Goal: Task Accomplishment & Management: Manage account settings

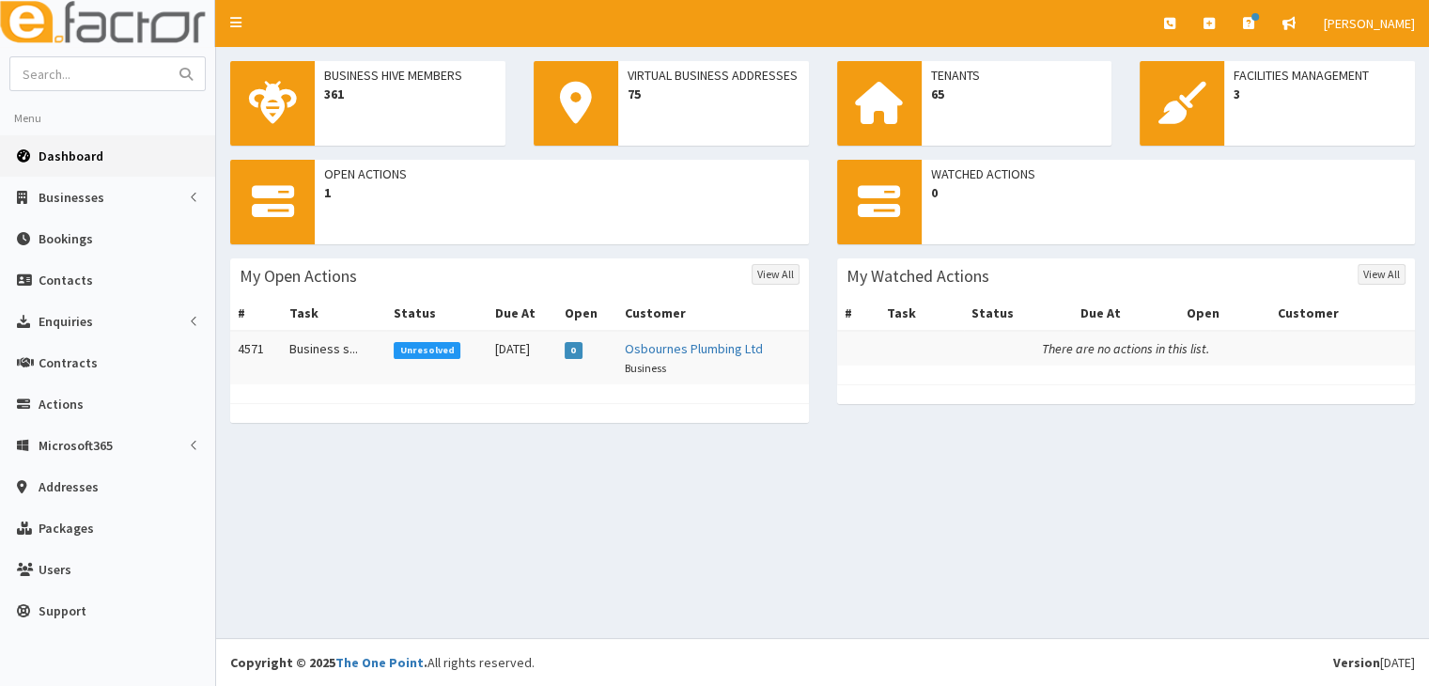
click at [404, 347] on span "Unresolved" at bounding box center [427, 350] width 67 height 17
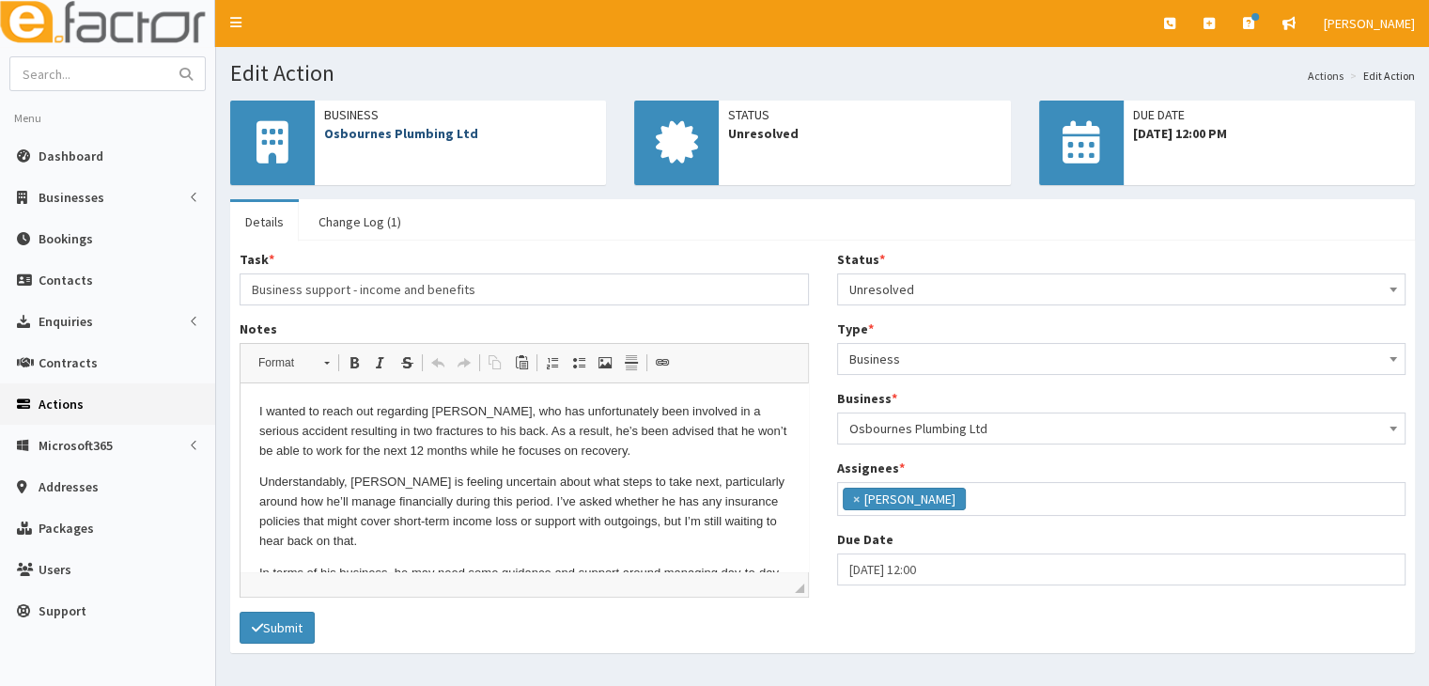
click at [416, 135] on link "Osbournes Plumbing Ltd" at bounding box center [401, 133] width 154 height 17
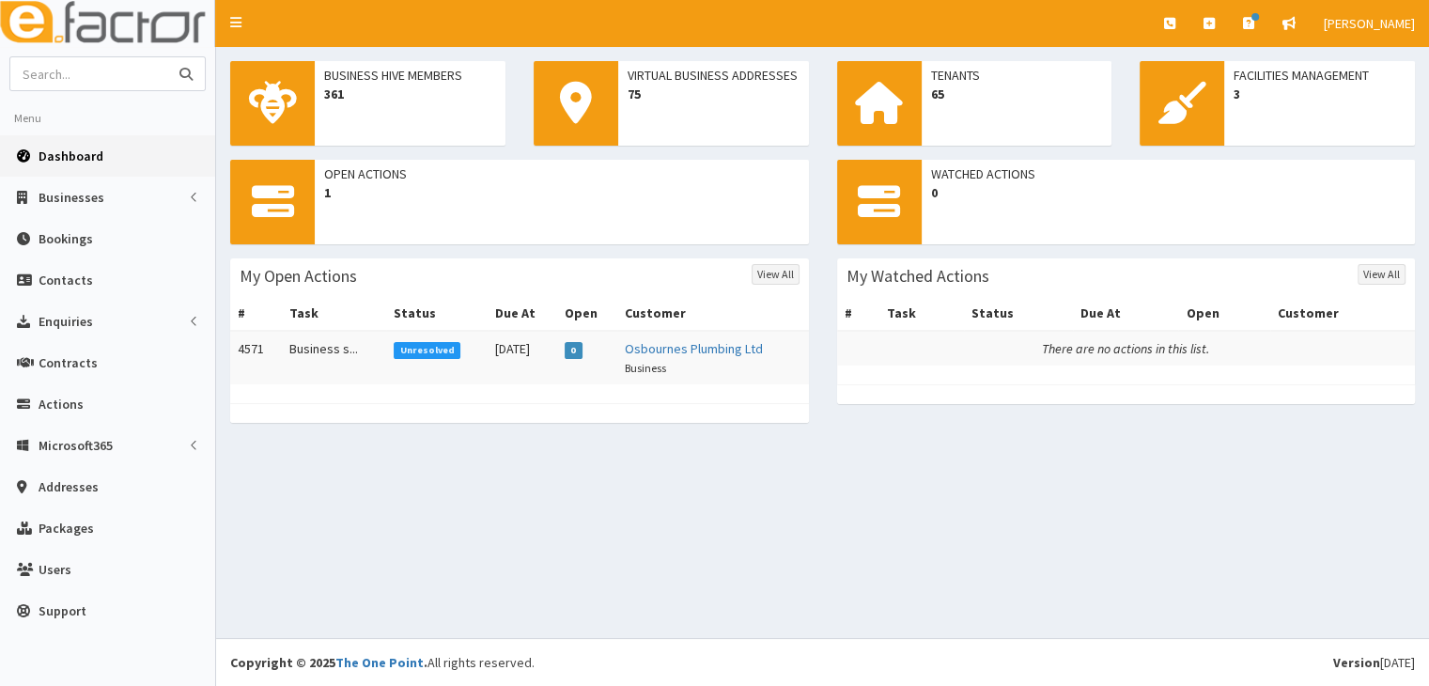
click at [77, 80] on input "text" at bounding box center [89, 73] width 158 height 33
type input "[PERSON_NAME]"
click at [182, 76] on icon "submit" at bounding box center [185, 74] width 13 height 13
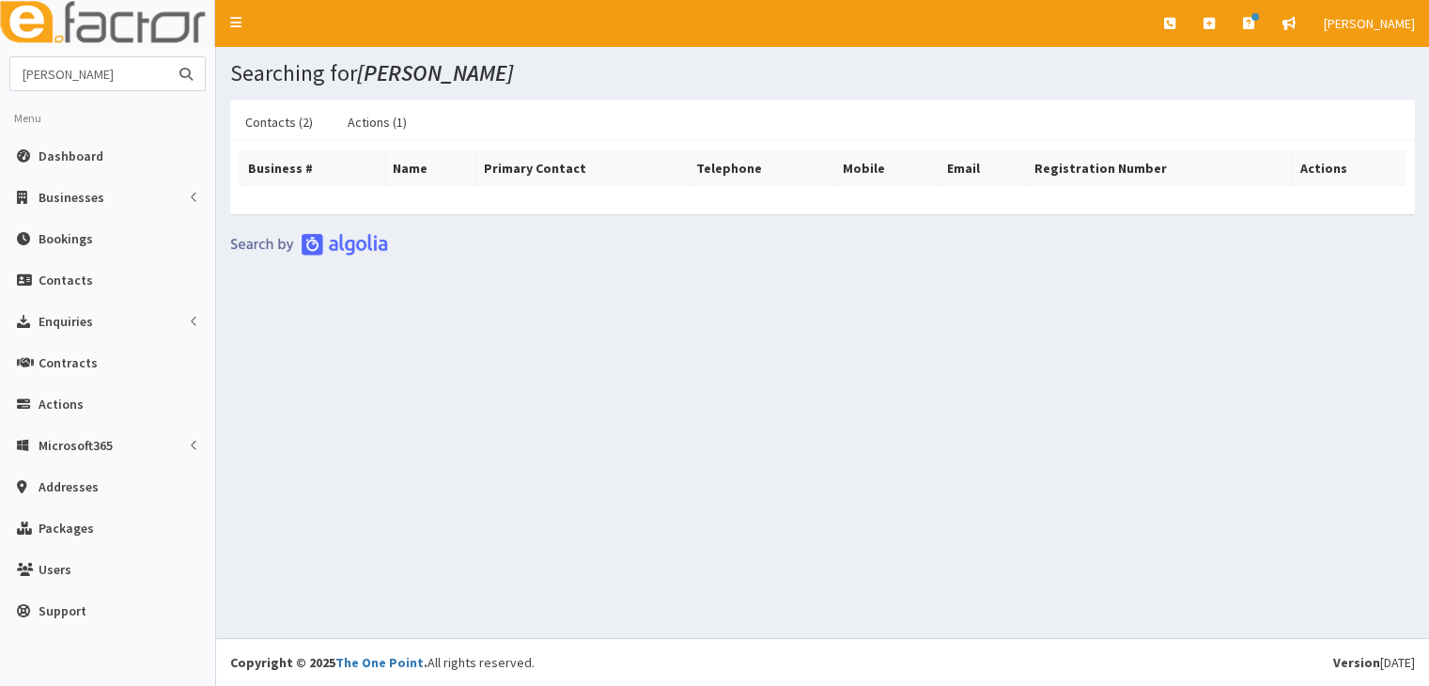
drag, startPoint x: 51, startPoint y: 69, endPoint x: 139, endPoint y: 85, distance: 89.8
click at [139, 85] on input "[PERSON_NAME]" at bounding box center [89, 73] width 158 height 33
type input "Ben Macnee"
click at [190, 76] on icon "submit" at bounding box center [185, 74] width 13 height 13
click at [383, 121] on link "Actions (1)" at bounding box center [377, 121] width 89 height 39
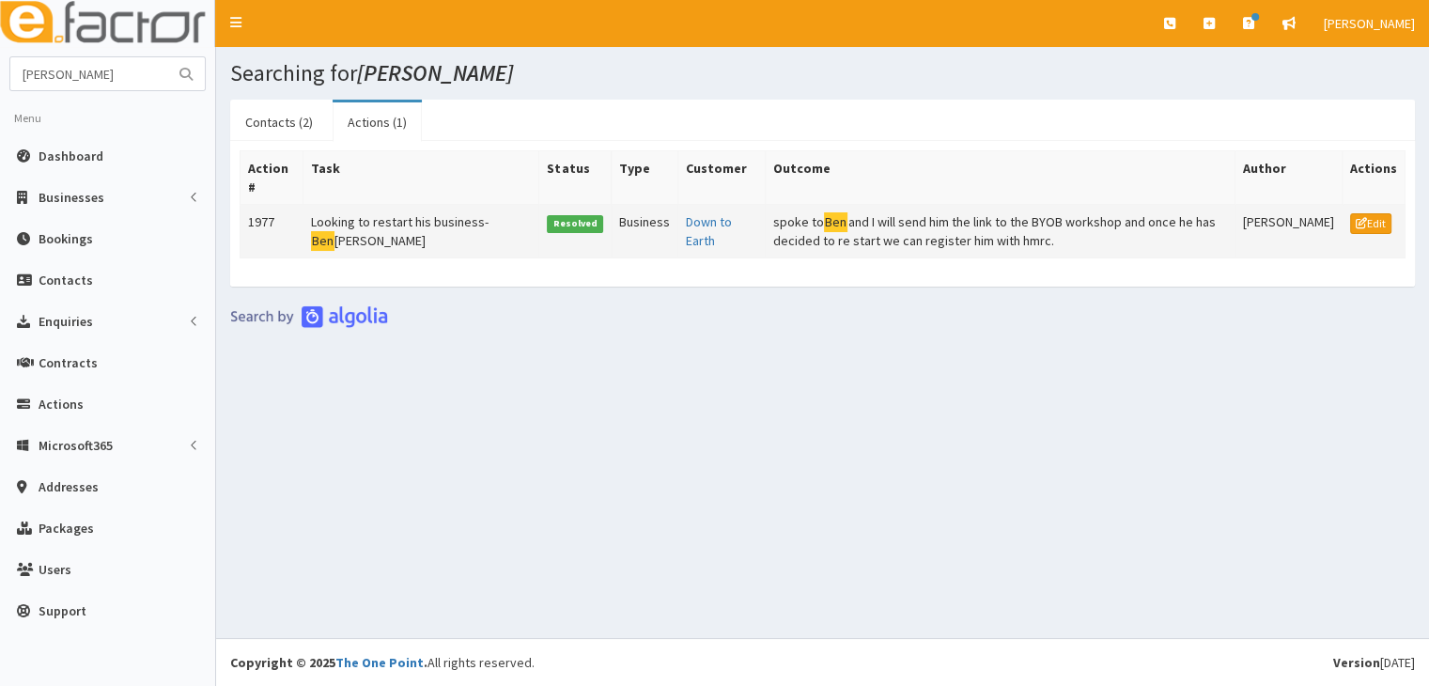
click at [332, 220] on td "Looking to restart his business- [PERSON_NAME] [PERSON_NAME]" at bounding box center [421, 232] width 237 height 54
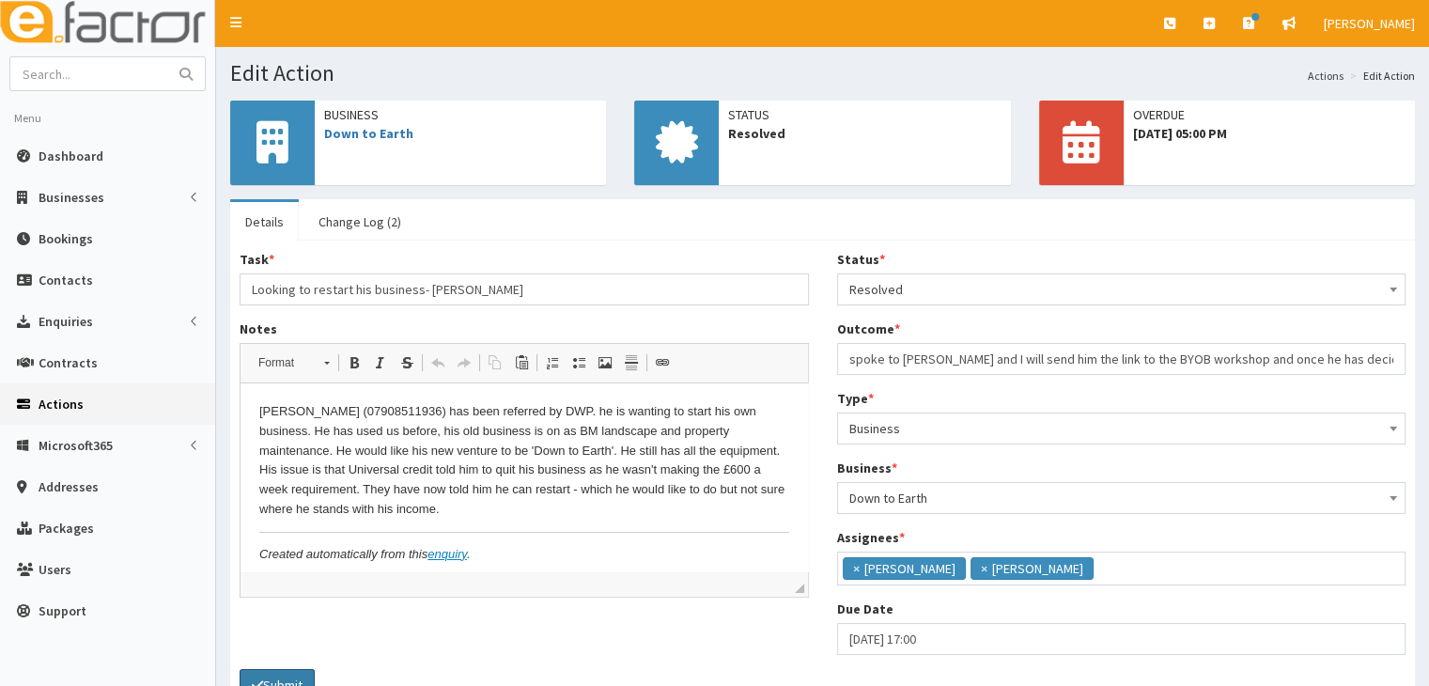
click at [267, 674] on button "Submit" at bounding box center [277, 685] width 75 height 32
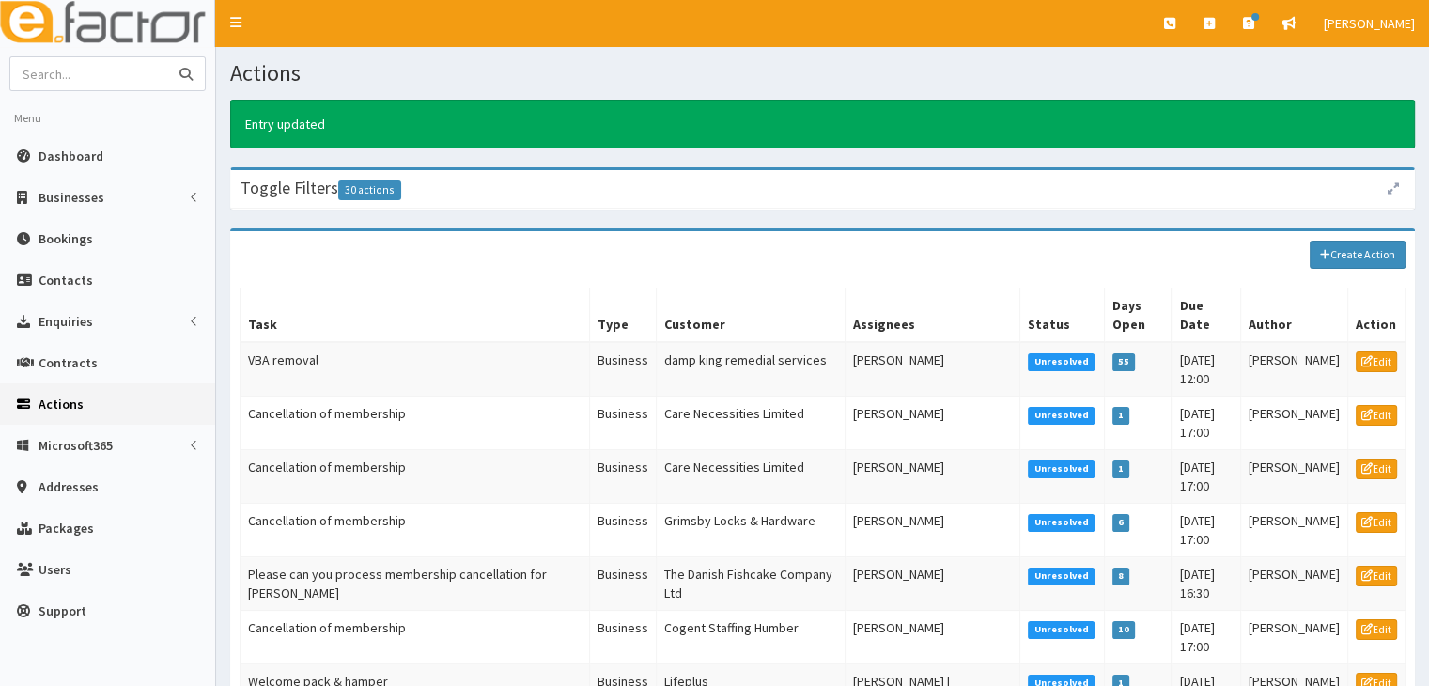
click at [64, 74] on input "text" at bounding box center [89, 73] width 158 height 33
type input "ben"
click at [185, 75] on icon "submit" at bounding box center [185, 74] width 13 height 13
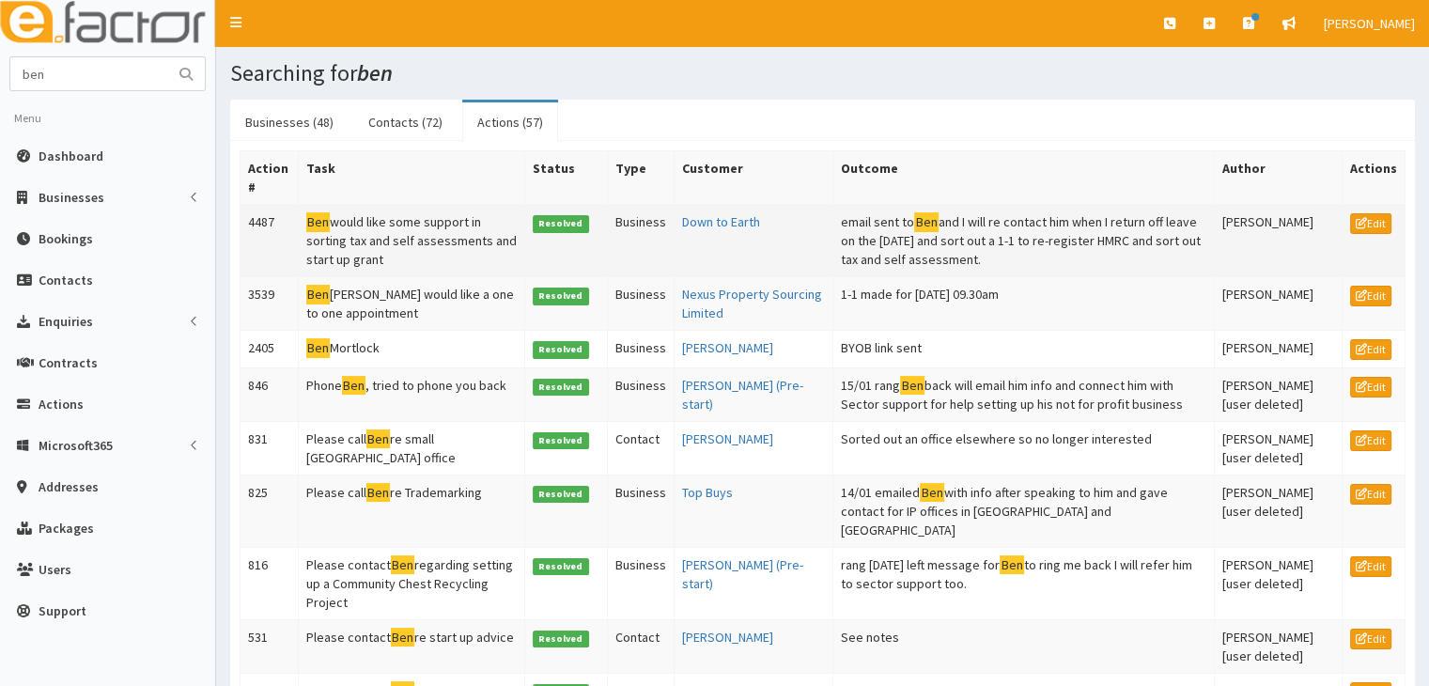
click at [323, 219] on mark "Ben" at bounding box center [318, 222] width 24 height 20
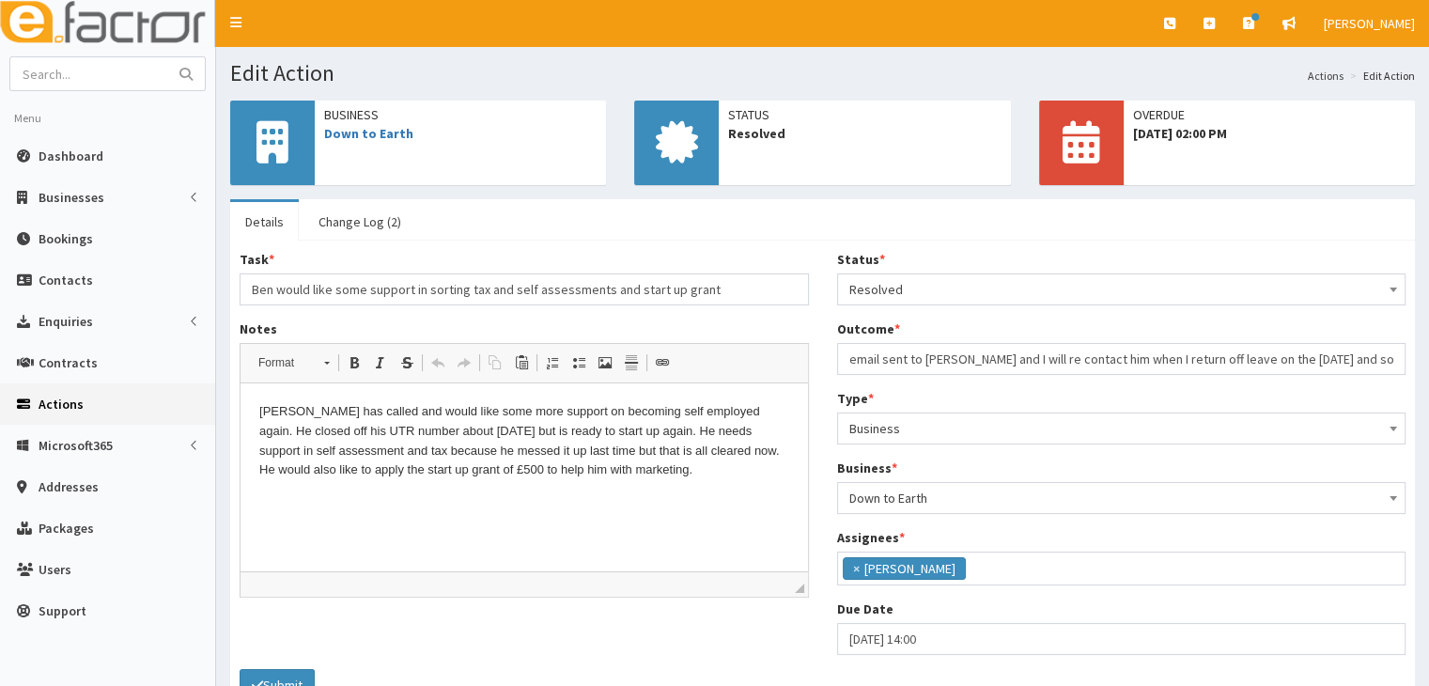
click at [266, 218] on link "Details" at bounding box center [264, 221] width 69 height 39
click at [330, 132] on link "Down to Earth" at bounding box center [368, 133] width 89 height 17
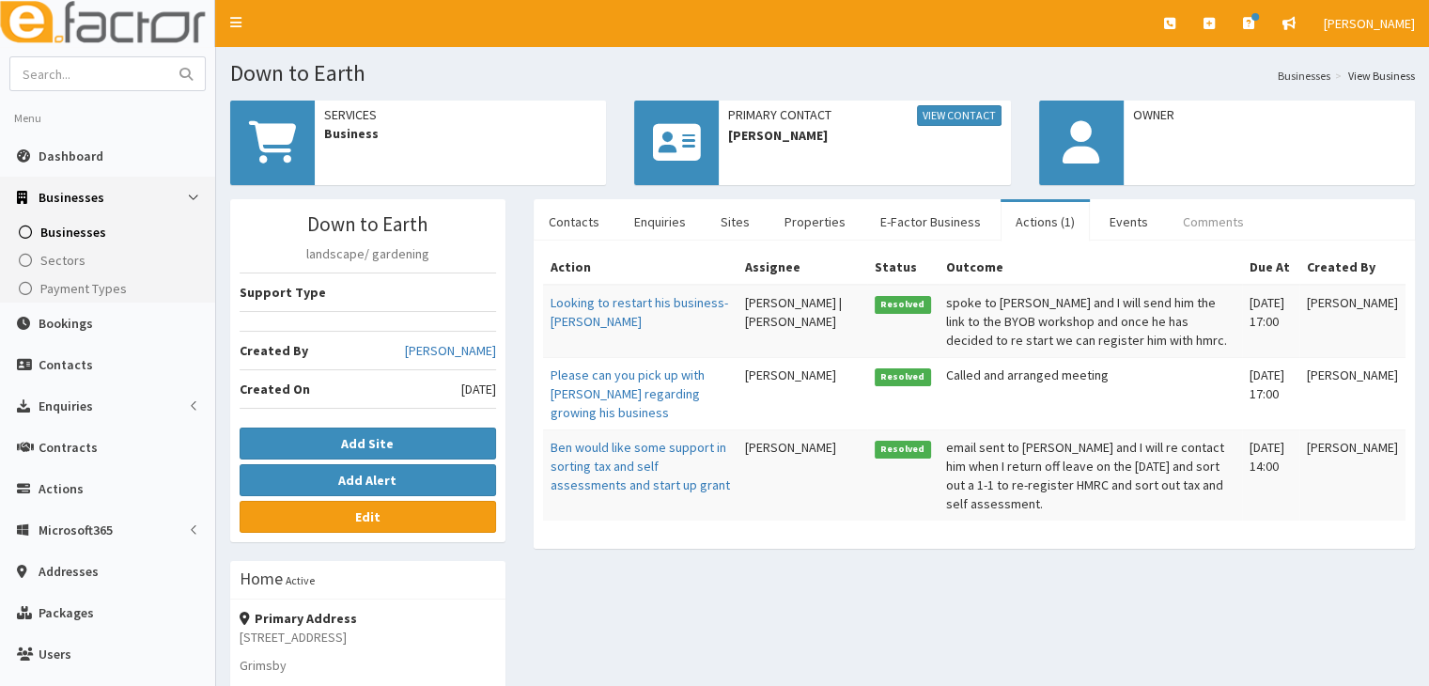
click at [1194, 219] on link "Comments" at bounding box center [1213, 221] width 91 height 39
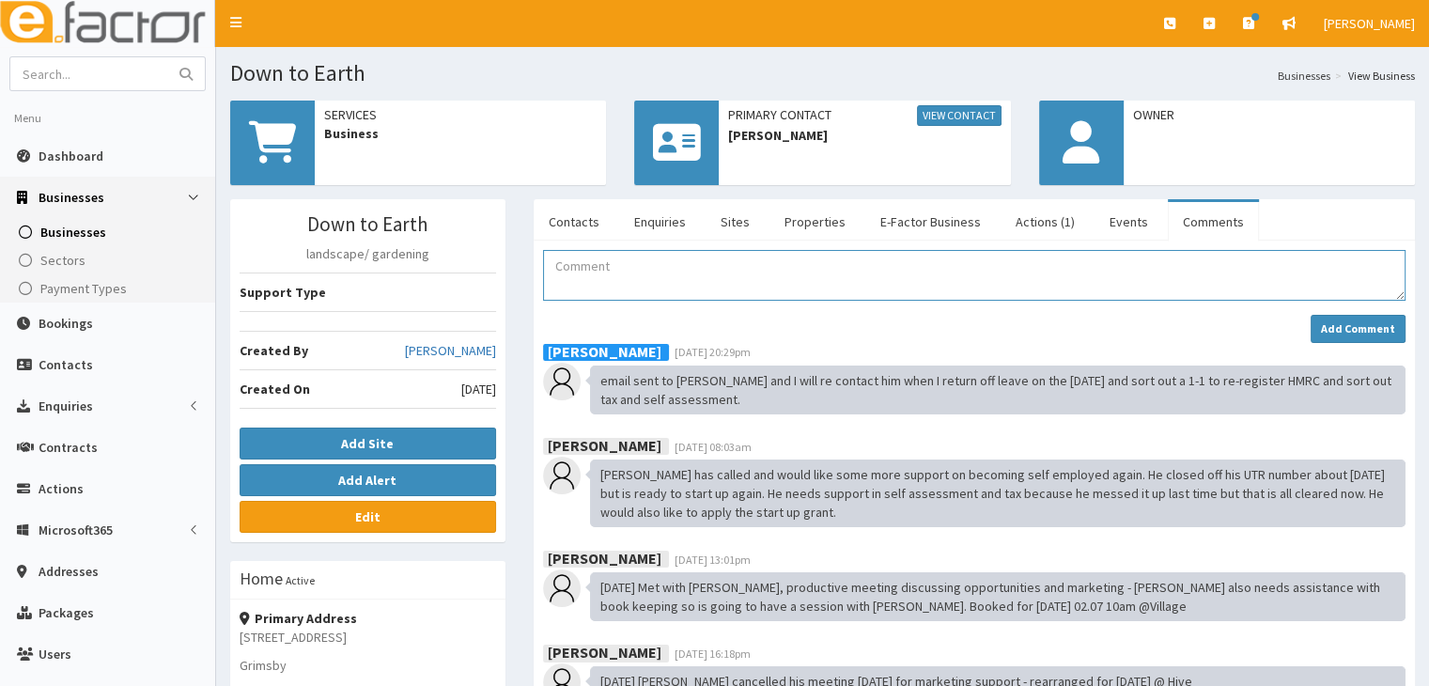
click at [581, 266] on textarea "Comment" at bounding box center [974, 275] width 863 height 51
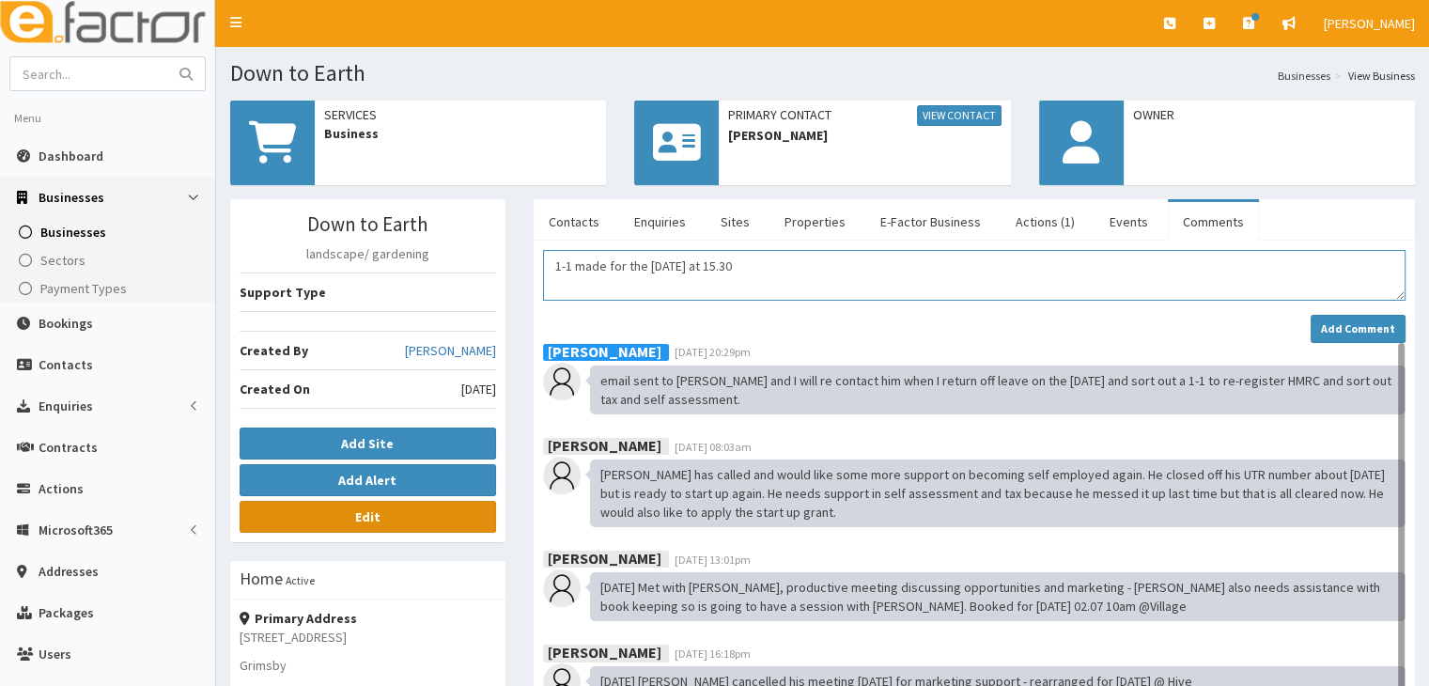
type textarea "1-1 made for the [DATE] at 15.30"
click at [359, 515] on b "Edit" at bounding box center [367, 516] width 25 height 17
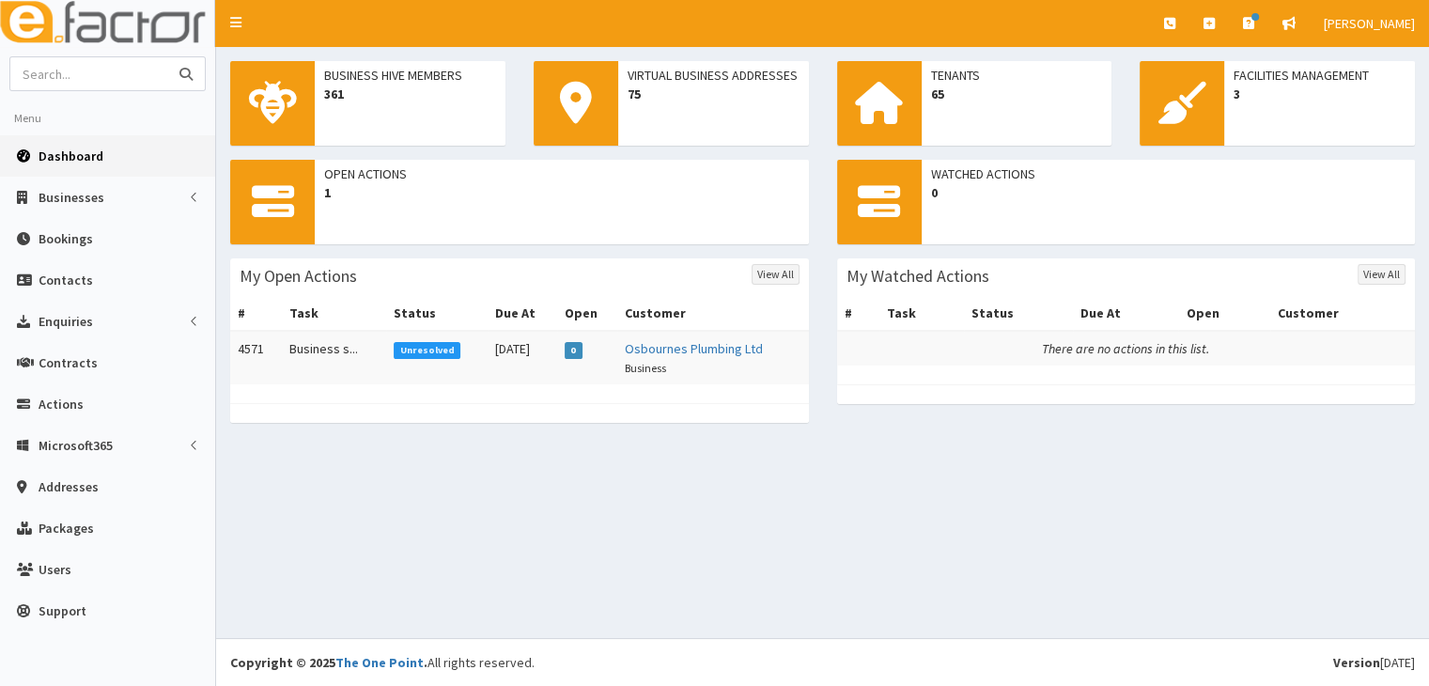
click at [69, 81] on input "text" at bounding box center [89, 73] width 158 height 33
type input "ben"
click at [186, 70] on icon "submit" at bounding box center [185, 74] width 13 height 13
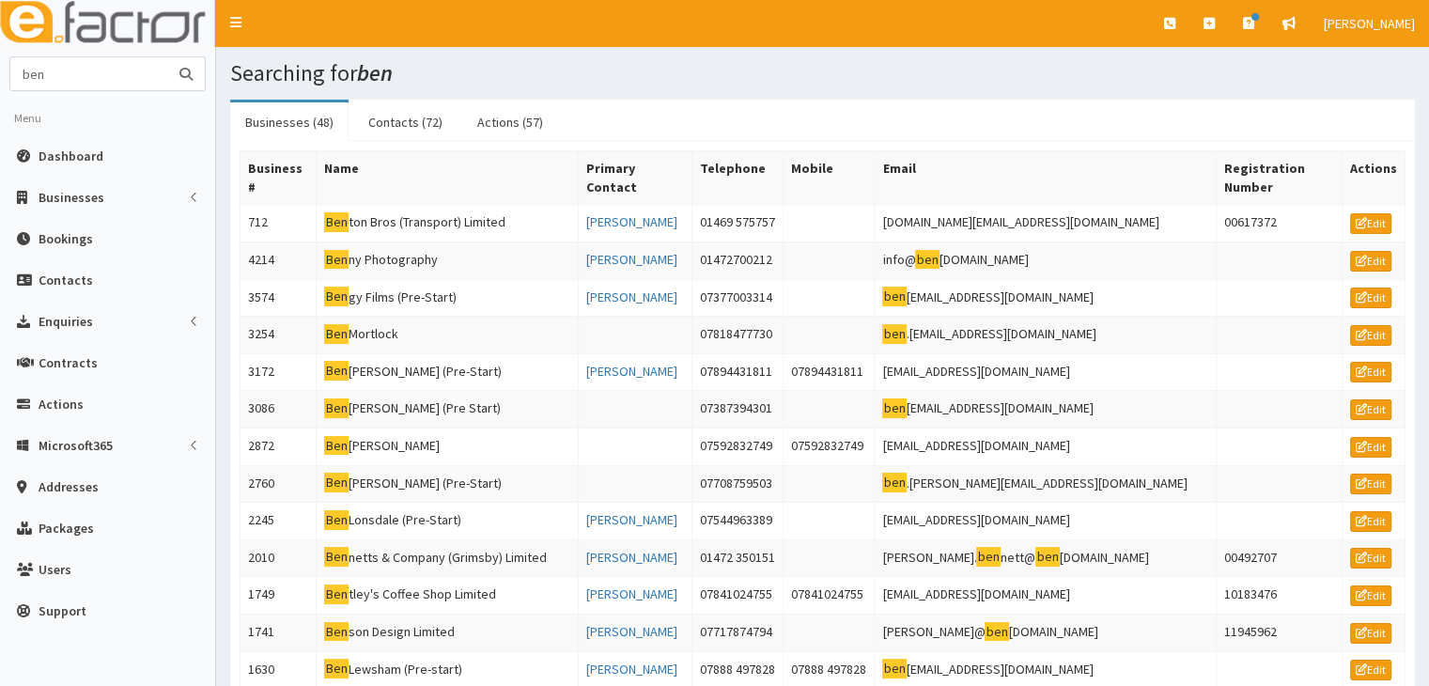
drag, startPoint x: 23, startPoint y: 70, endPoint x: 109, endPoint y: 75, distance: 86.6
click at [109, 75] on input "ben" at bounding box center [89, 73] width 158 height 33
type input "down to earth"
click at [187, 72] on icon "submit" at bounding box center [185, 74] width 13 height 13
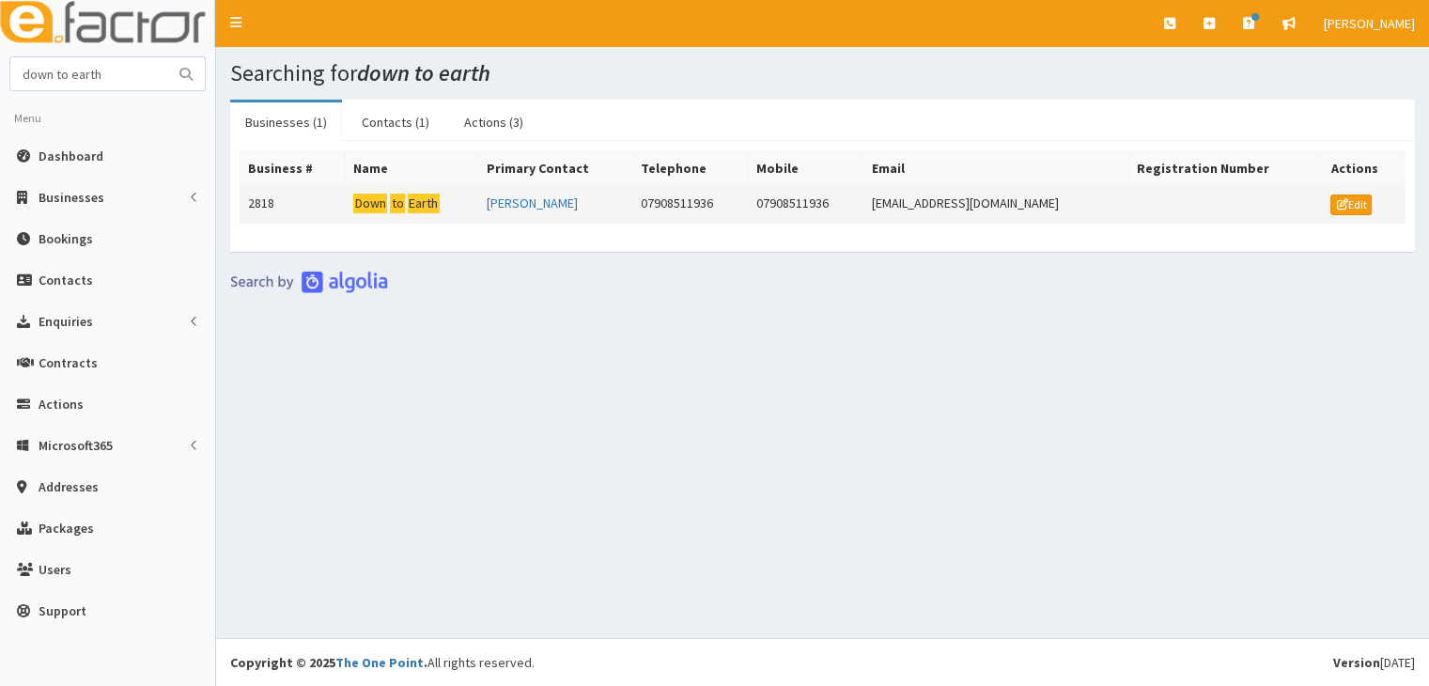
click at [372, 204] on mark "Down" at bounding box center [370, 204] width 34 height 20
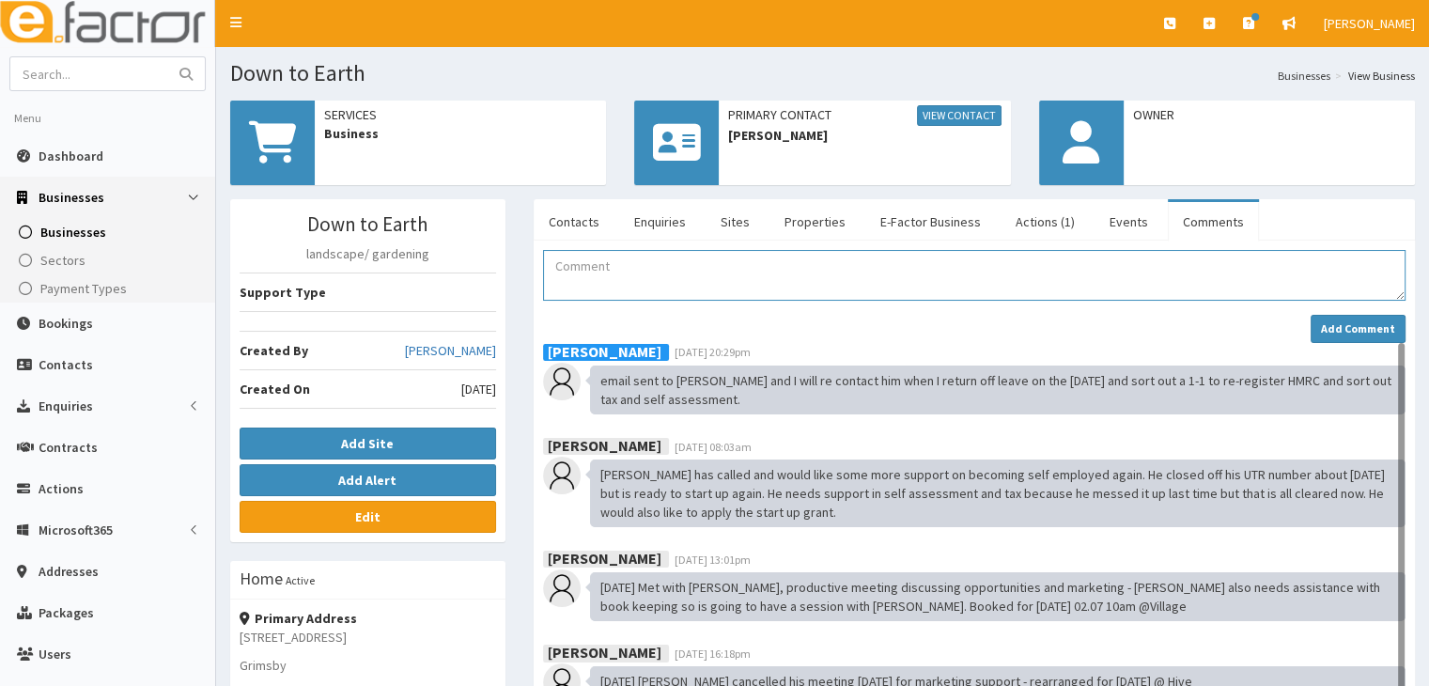
click at [564, 262] on textarea "Comment" at bounding box center [974, 275] width 863 height 51
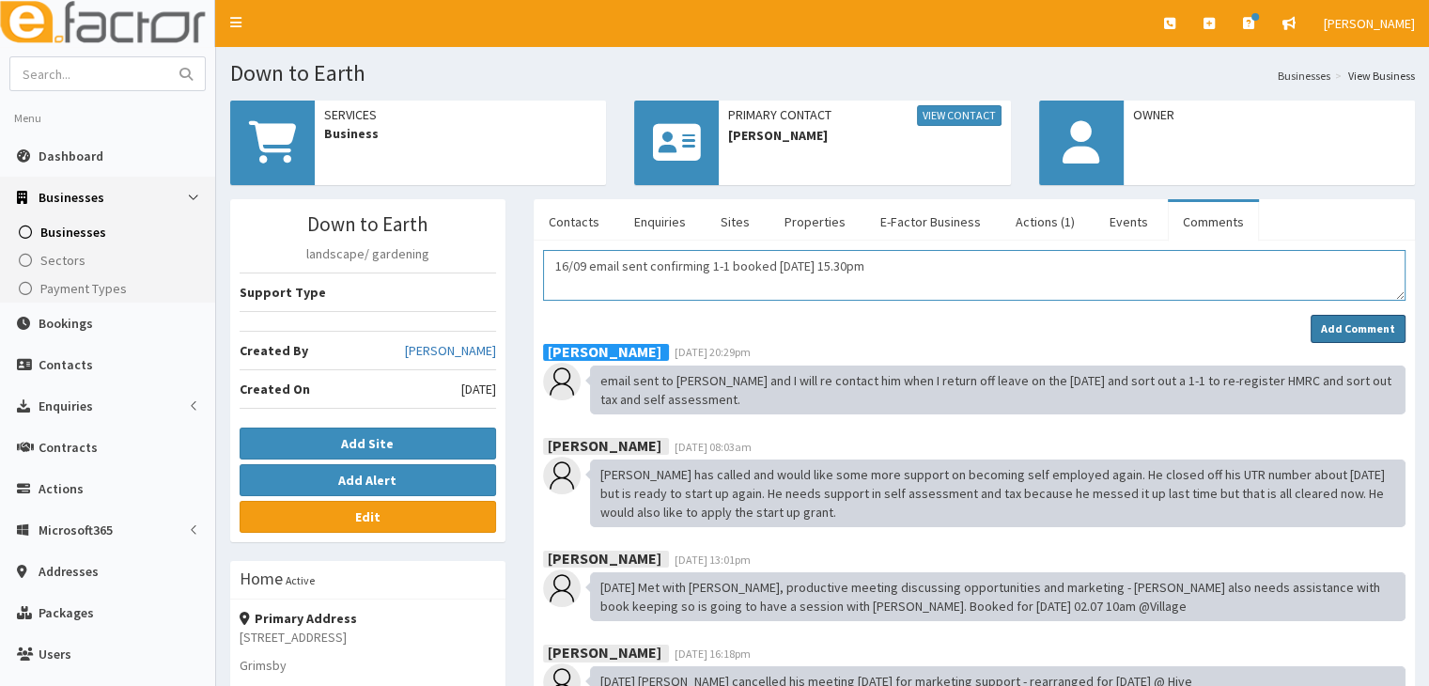
type textarea "16/09 email sent confirming 1-1 booked 25/09 at 15.30pm"
click at [1346, 333] on strong "Add Comment" at bounding box center [1358, 328] width 74 height 14
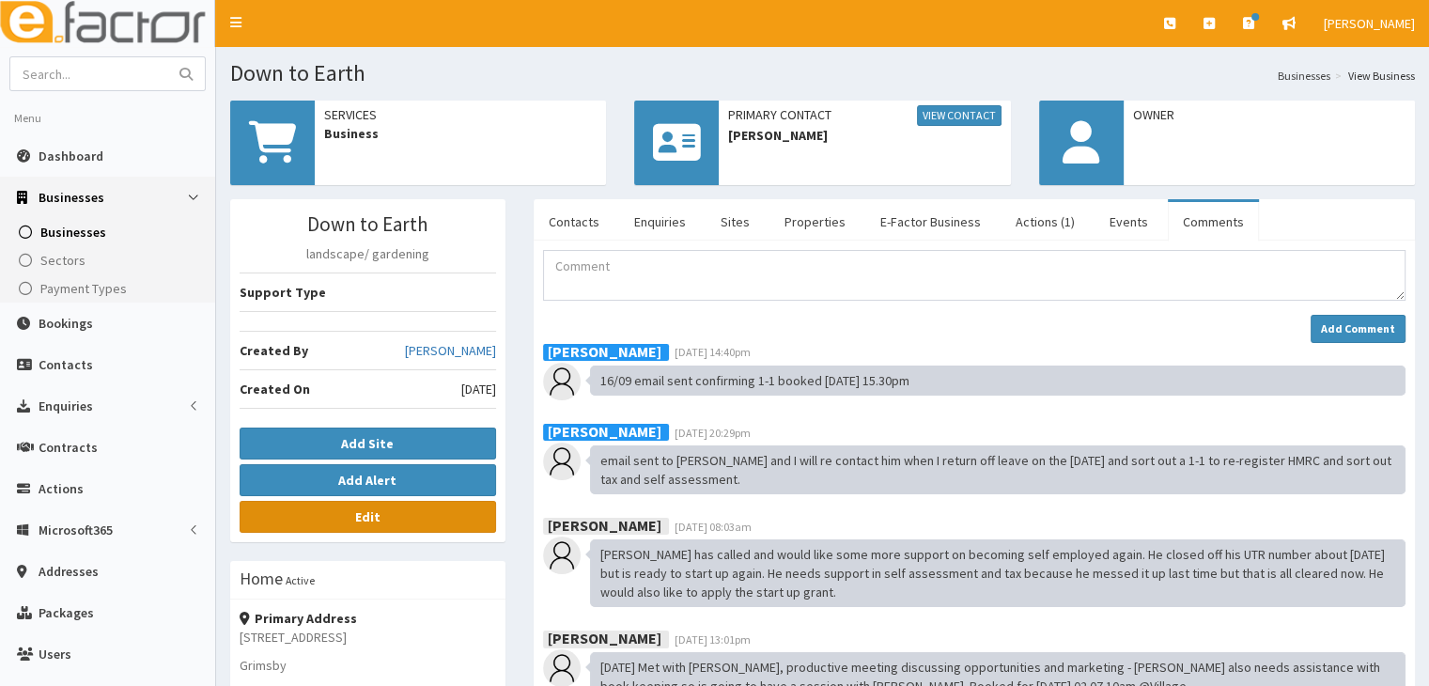
click at [358, 517] on b "Edit" at bounding box center [367, 516] width 25 height 17
